Goal: Find specific page/section: Find specific page/section

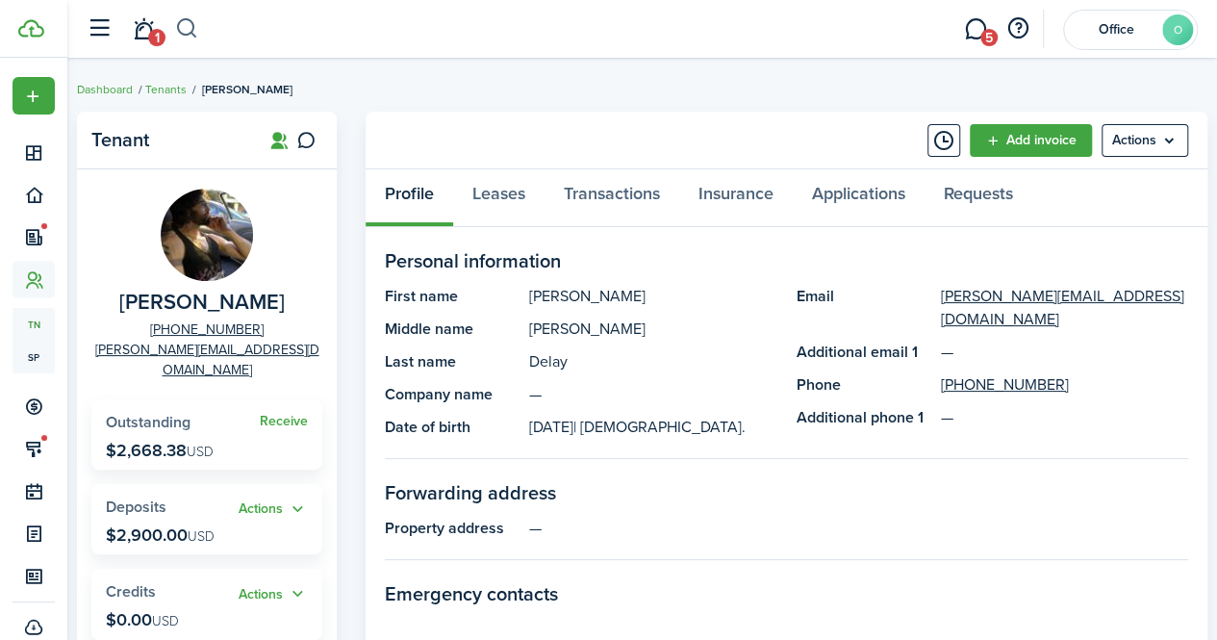
click at [192, 29] on button "button" at bounding box center [187, 29] width 24 height 33
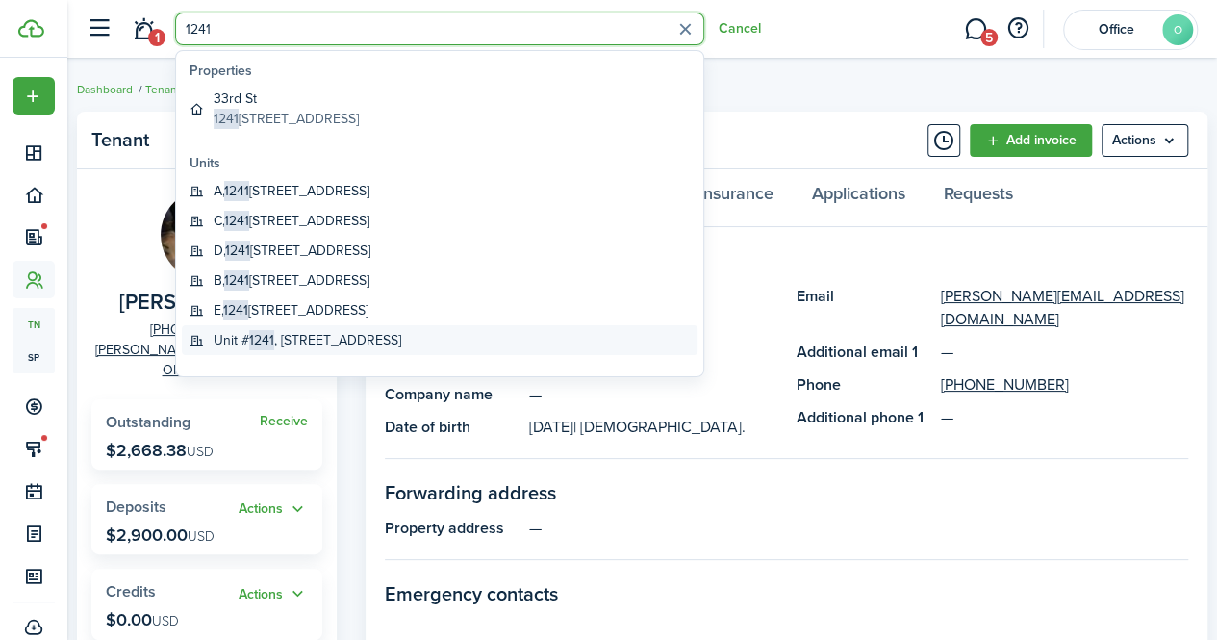
type input "1241"
click at [310, 345] on global-search-item-title "Unit # 1241 , [STREET_ADDRESS]" at bounding box center [308, 340] width 188 height 20
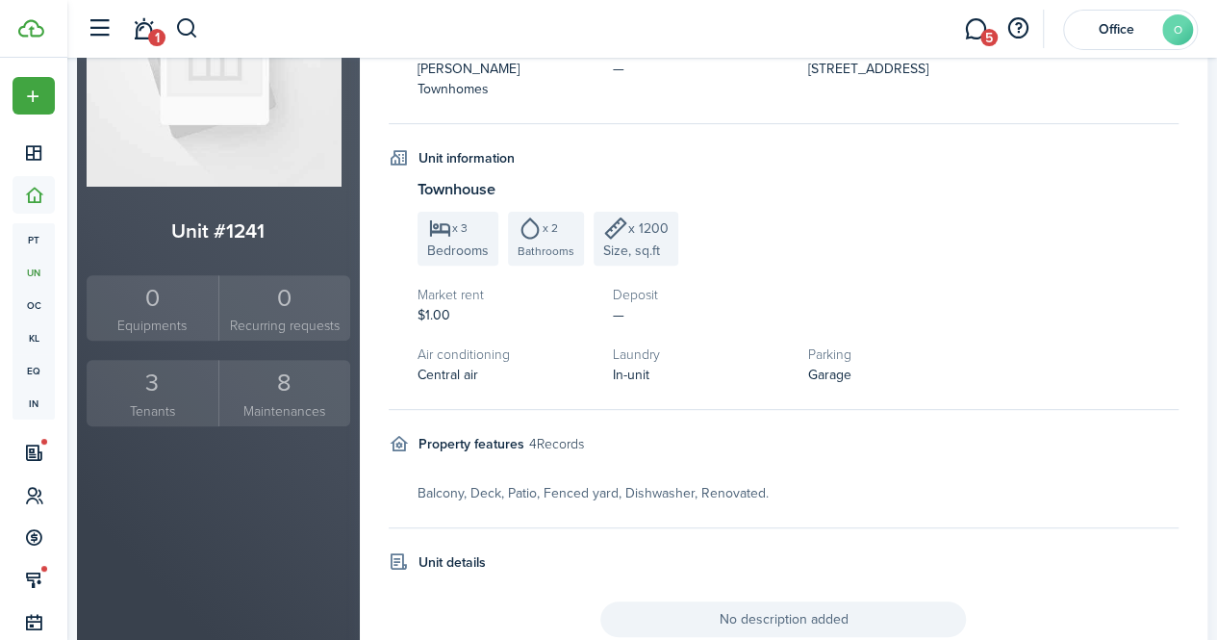
scroll to position [245, 0]
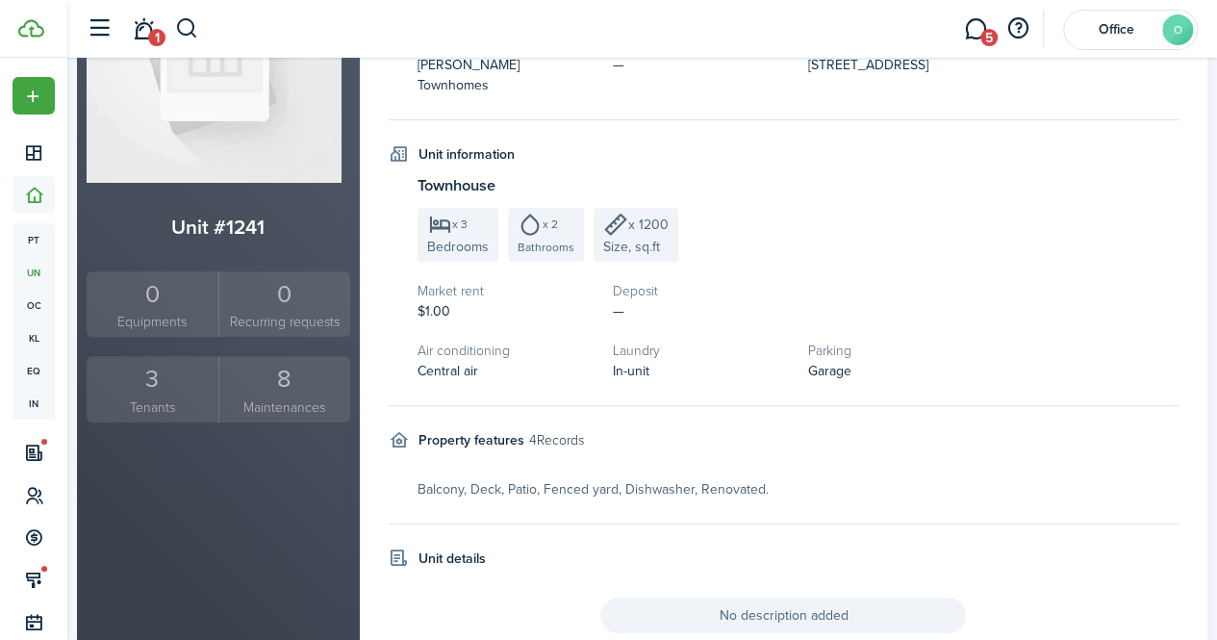
click at [182, 403] on small "Tenants" at bounding box center [152, 407] width 122 height 20
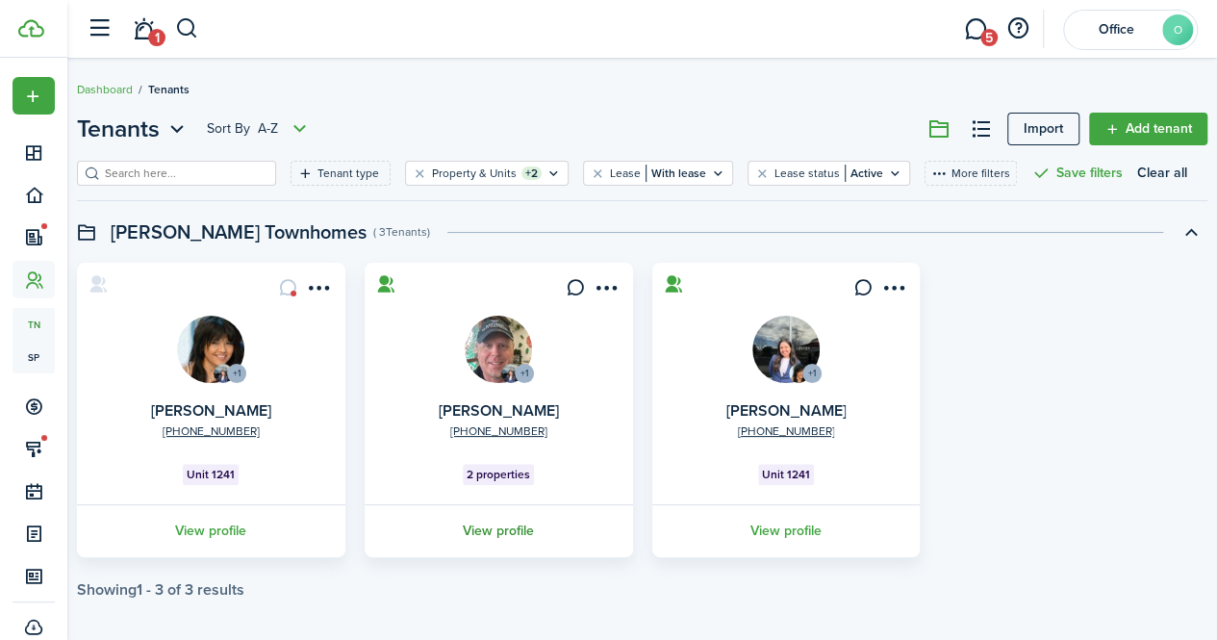
click at [498, 537] on link "View profile" at bounding box center [499, 530] width 274 height 53
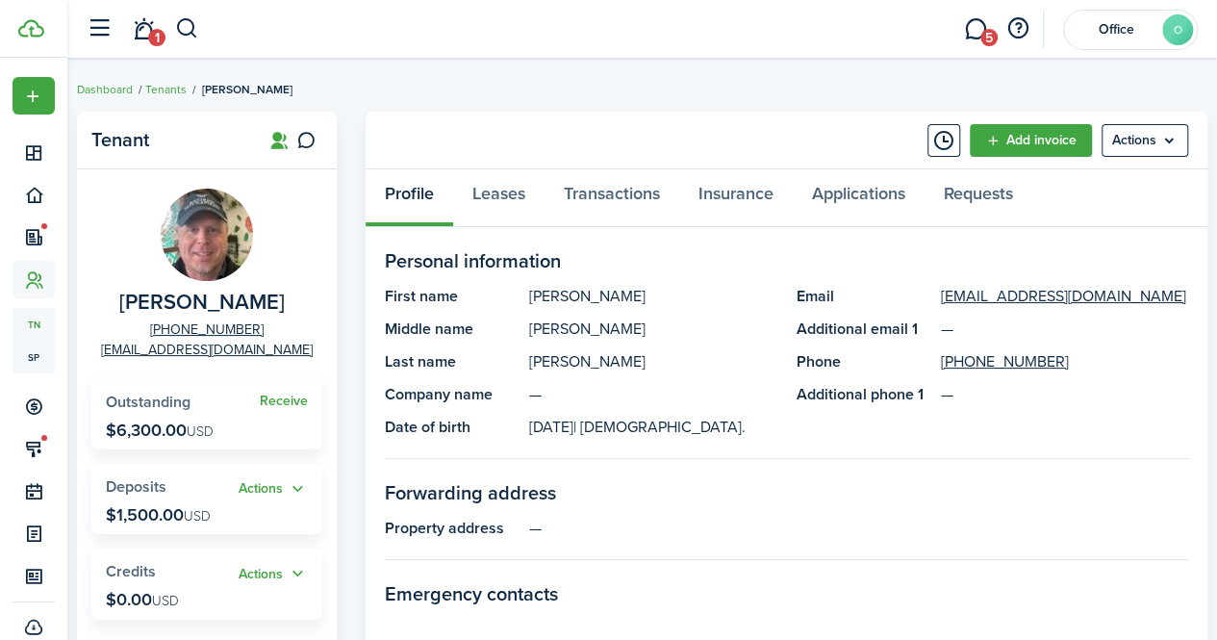
click at [167, 305] on span "[PERSON_NAME]" at bounding box center [201, 303] width 165 height 24
copy span "[PERSON_NAME]"
